Goal: Information Seeking & Learning: Check status

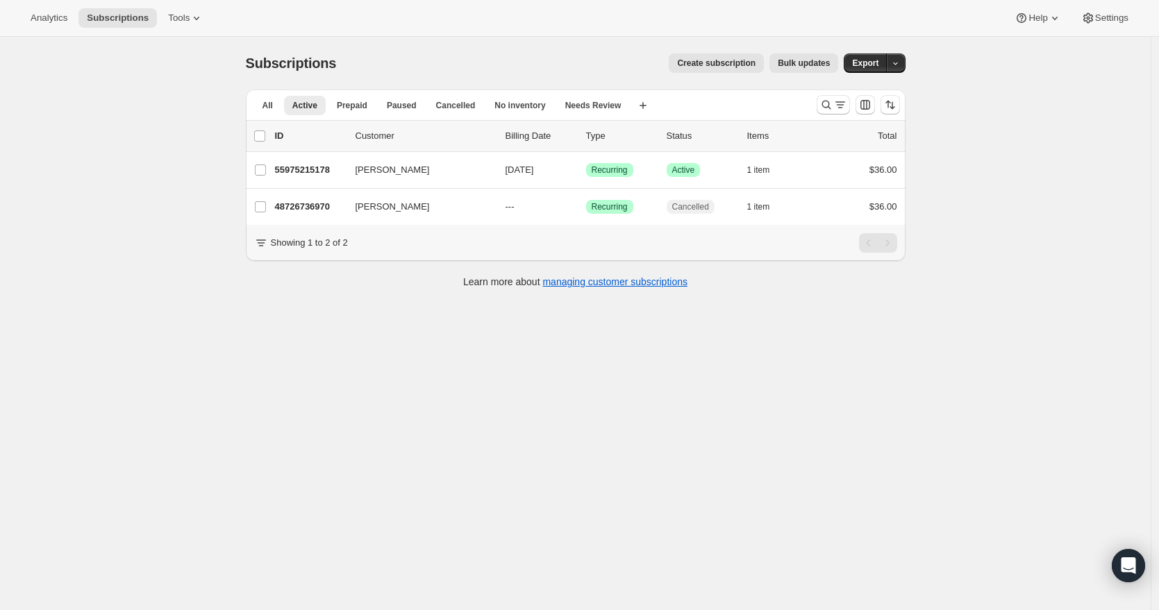
click at [52, 28] on div "Analytics Subscriptions Tools Help Settings" at bounding box center [579, 18] width 1159 height 37
click at [56, 19] on span "Analytics" at bounding box center [49, 17] width 37 height 11
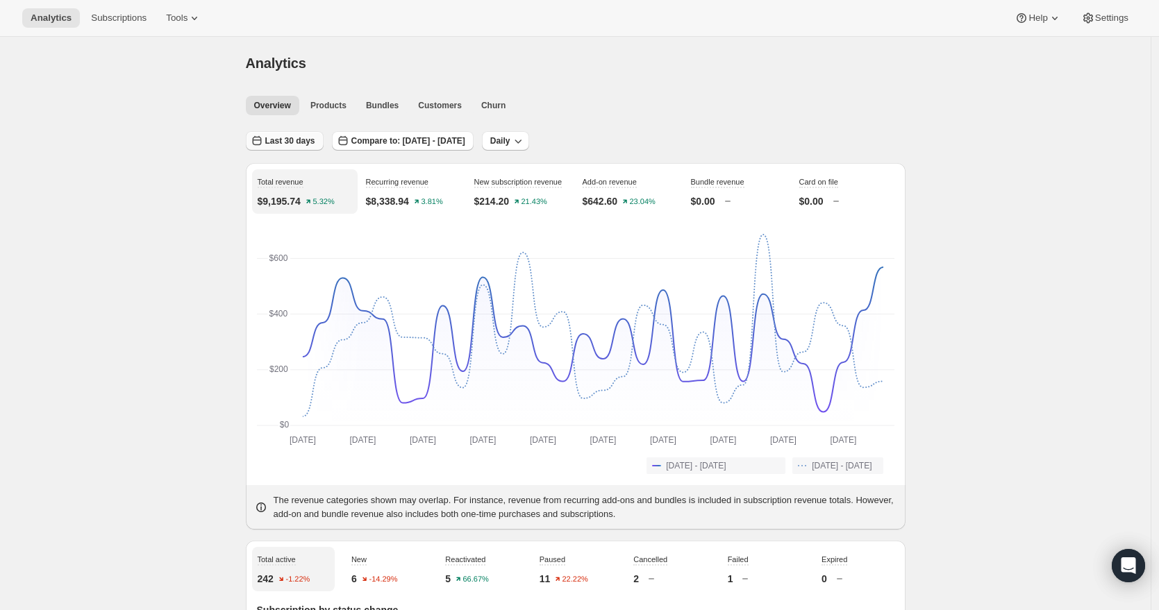
click at [283, 142] on span "Last 30 days" at bounding box center [290, 140] width 50 height 11
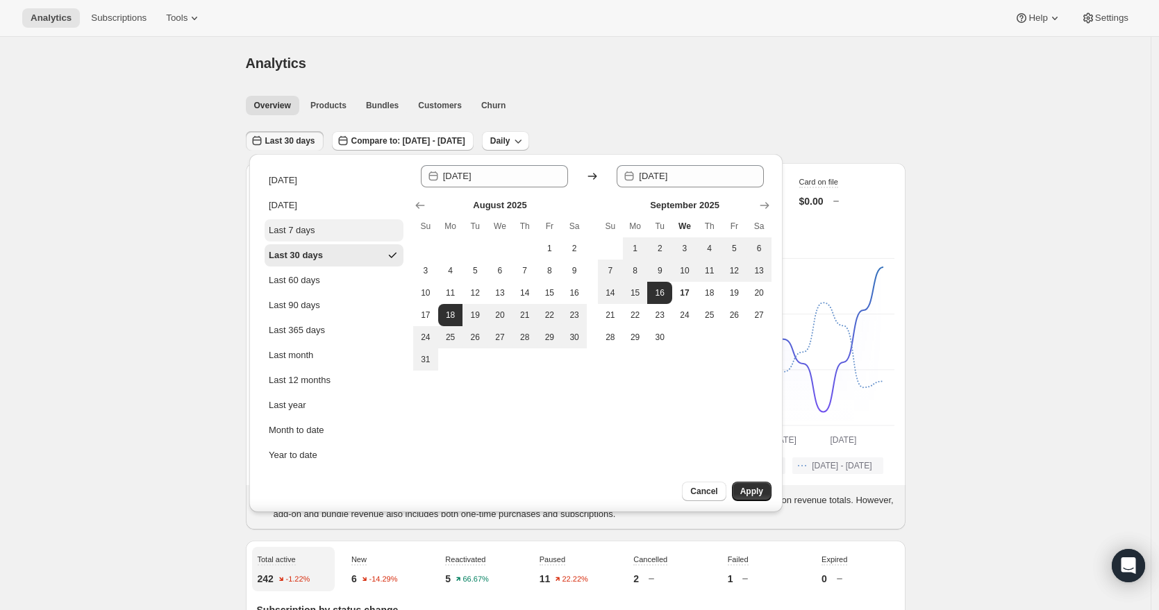
click at [295, 231] on div "Last 7 days" at bounding box center [292, 231] width 47 height 14
type input "[DATE]"
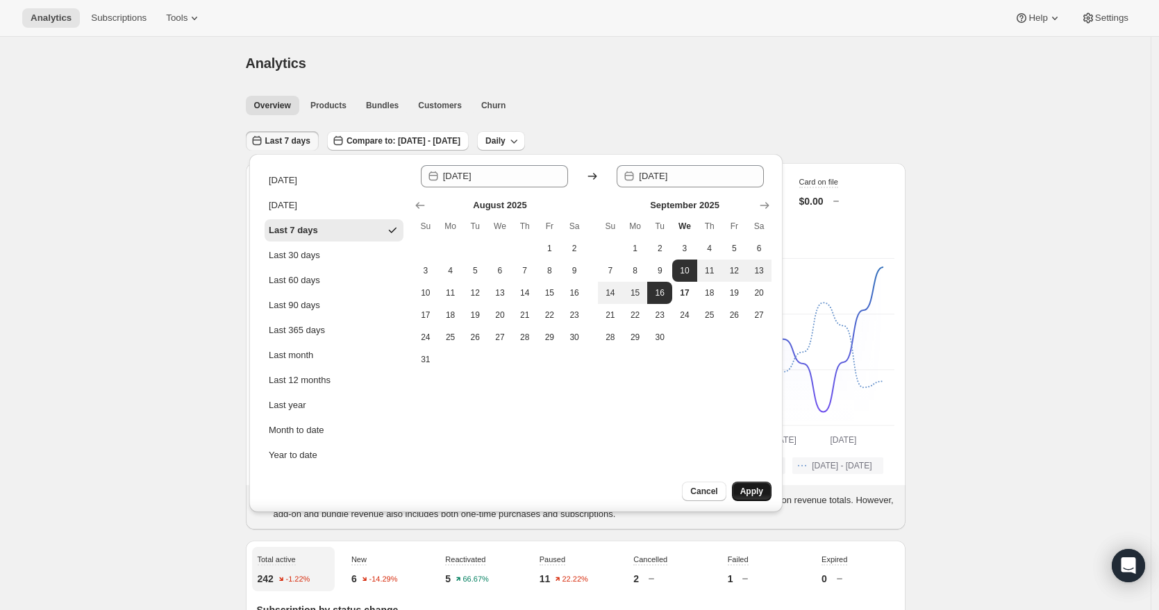
click at [755, 488] on span "Apply" at bounding box center [751, 491] width 23 height 11
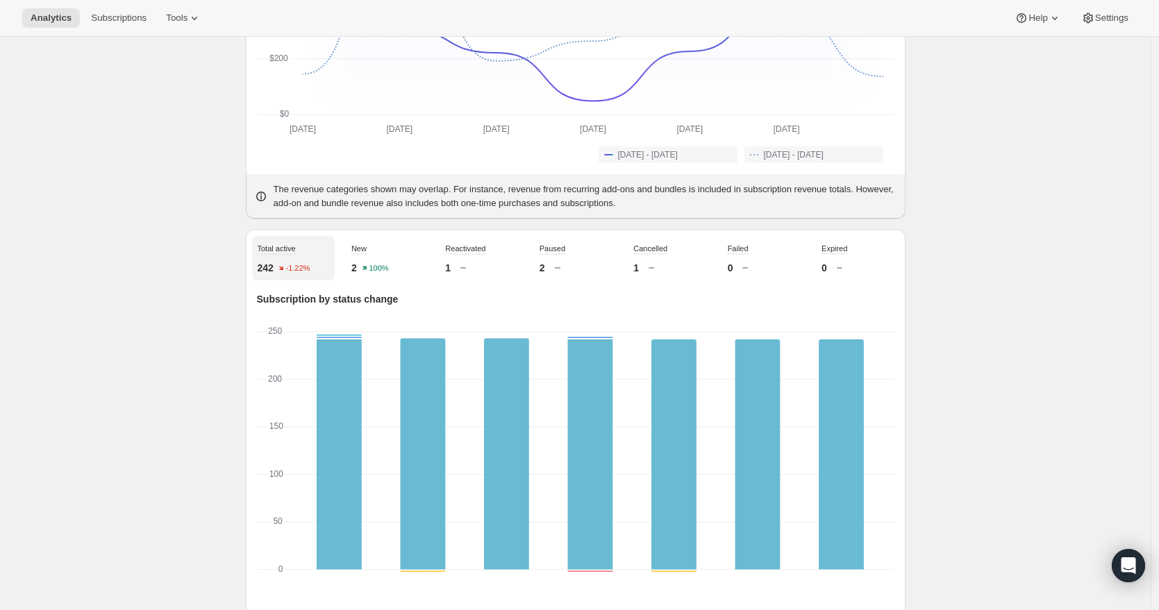
scroll to position [460, 0]
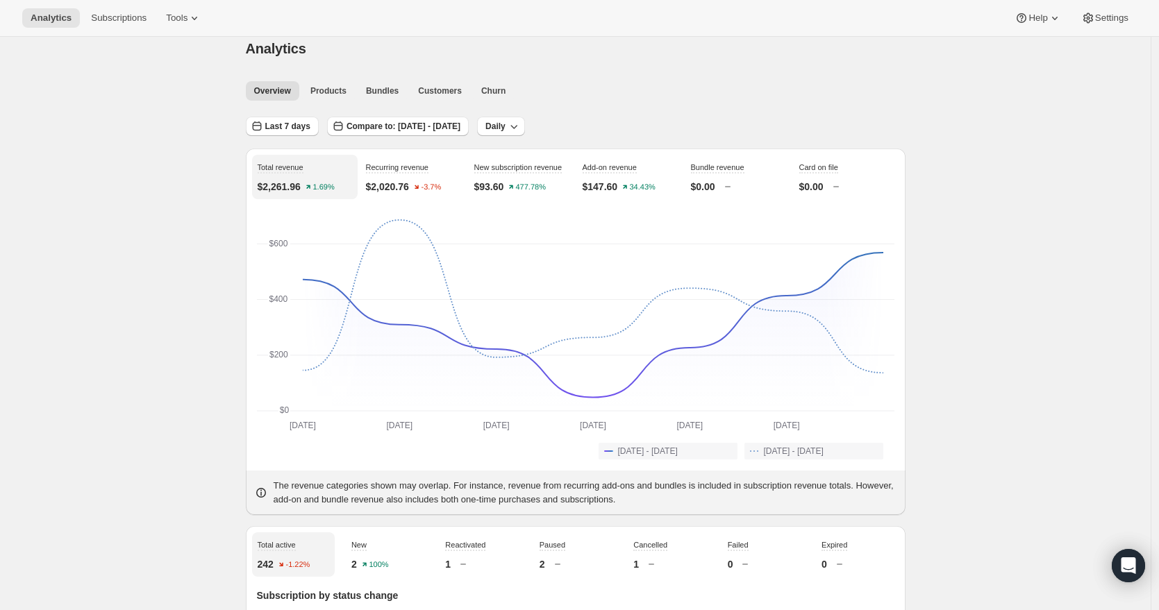
scroll to position [0, 0]
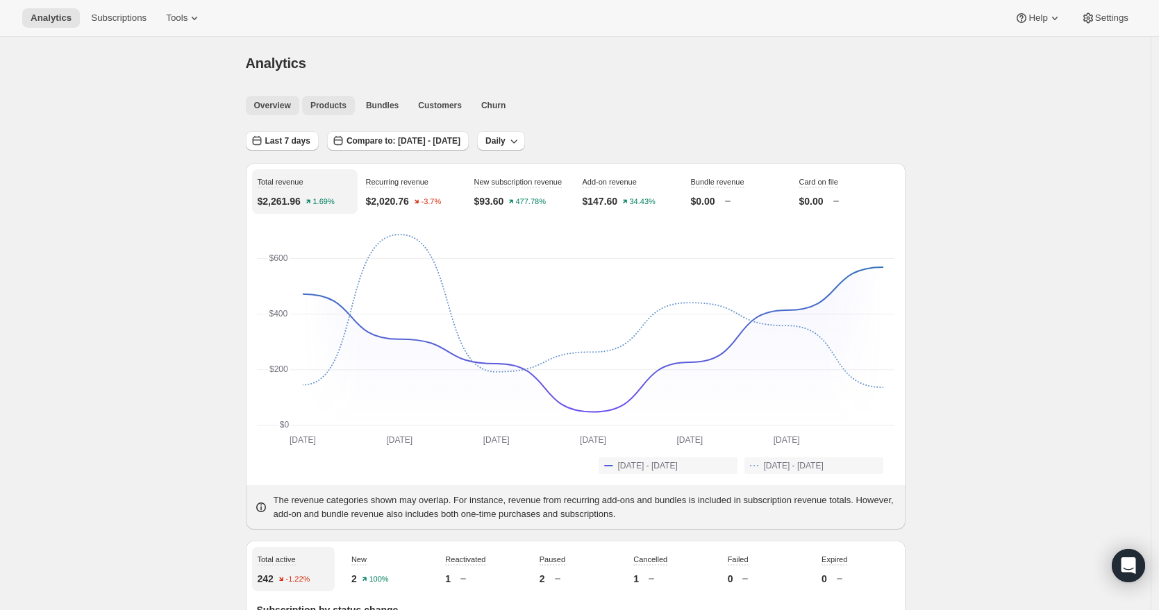
click at [332, 103] on span "Products" at bounding box center [328, 105] width 36 height 11
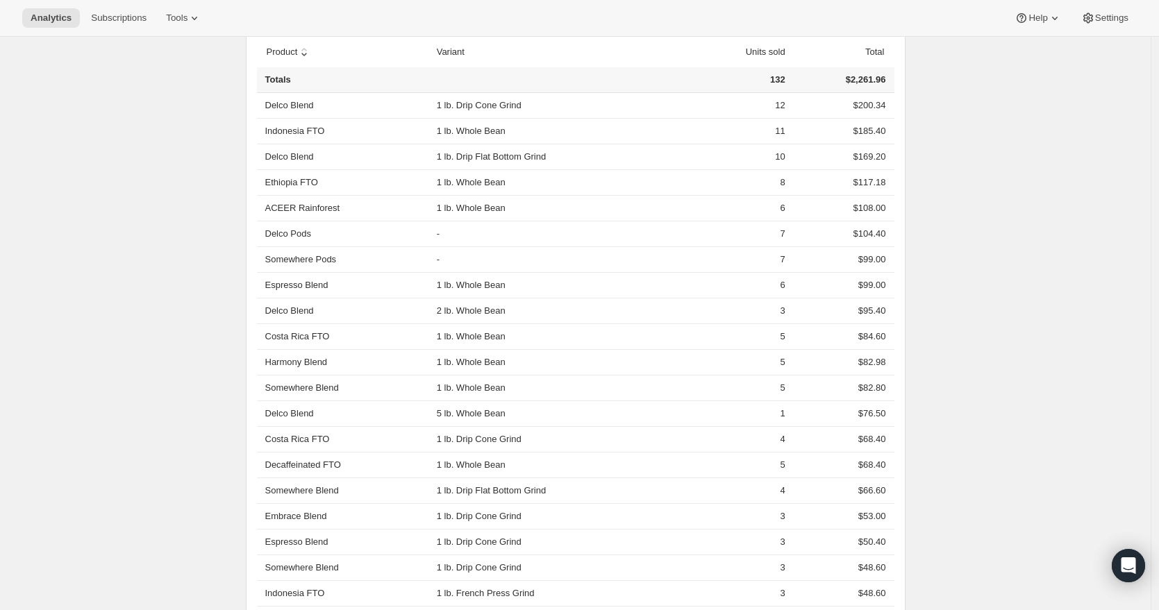
scroll to position [510, 0]
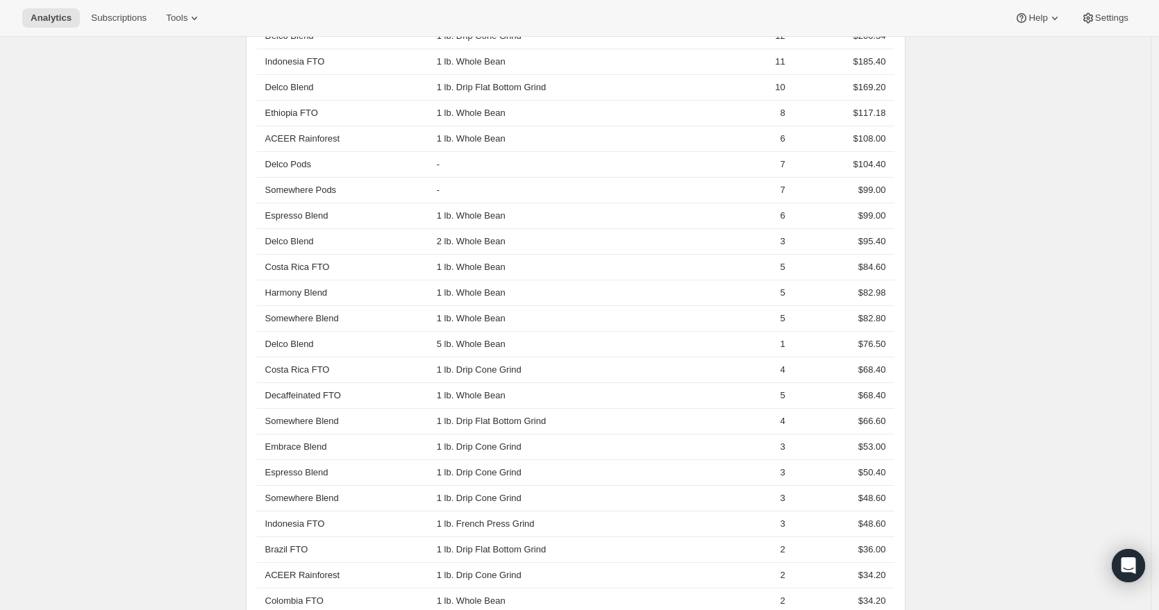
click at [1002, 363] on div "Analytics. This page is ready Analytics Overview Products Bundles Customers Chu…" at bounding box center [575, 241] width 1150 height 1428
